Goal: Task Accomplishment & Management: Manage account settings

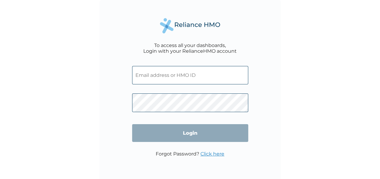
type input "grace.leramo@getreliancehealth.com"
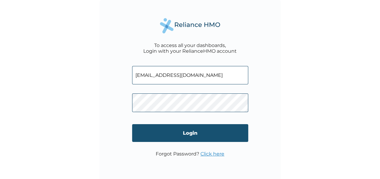
click at [180, 132] on input "Login" at bounding box center [190, 133] width 116 height 18
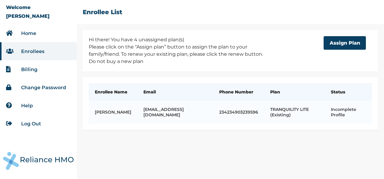
click at [34, 70] on link "Billing" at bounding box center [29, 70] width 16 height 6
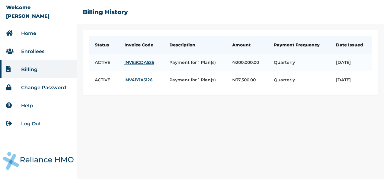
click at [42, 53] on link "Enrollees" at bounding box center [32, 52] width 23 height 6
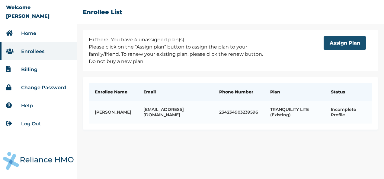
click at [337, 47] on button "Assign Plan" at bounding box center [345, 43] width 42 height 14
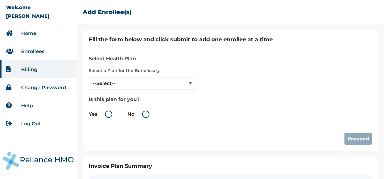
click at [30, 53] on link "Enrollees" at bounding box center [32, 52] width 23 height 6
